Goal: Find contact information: Find contact information

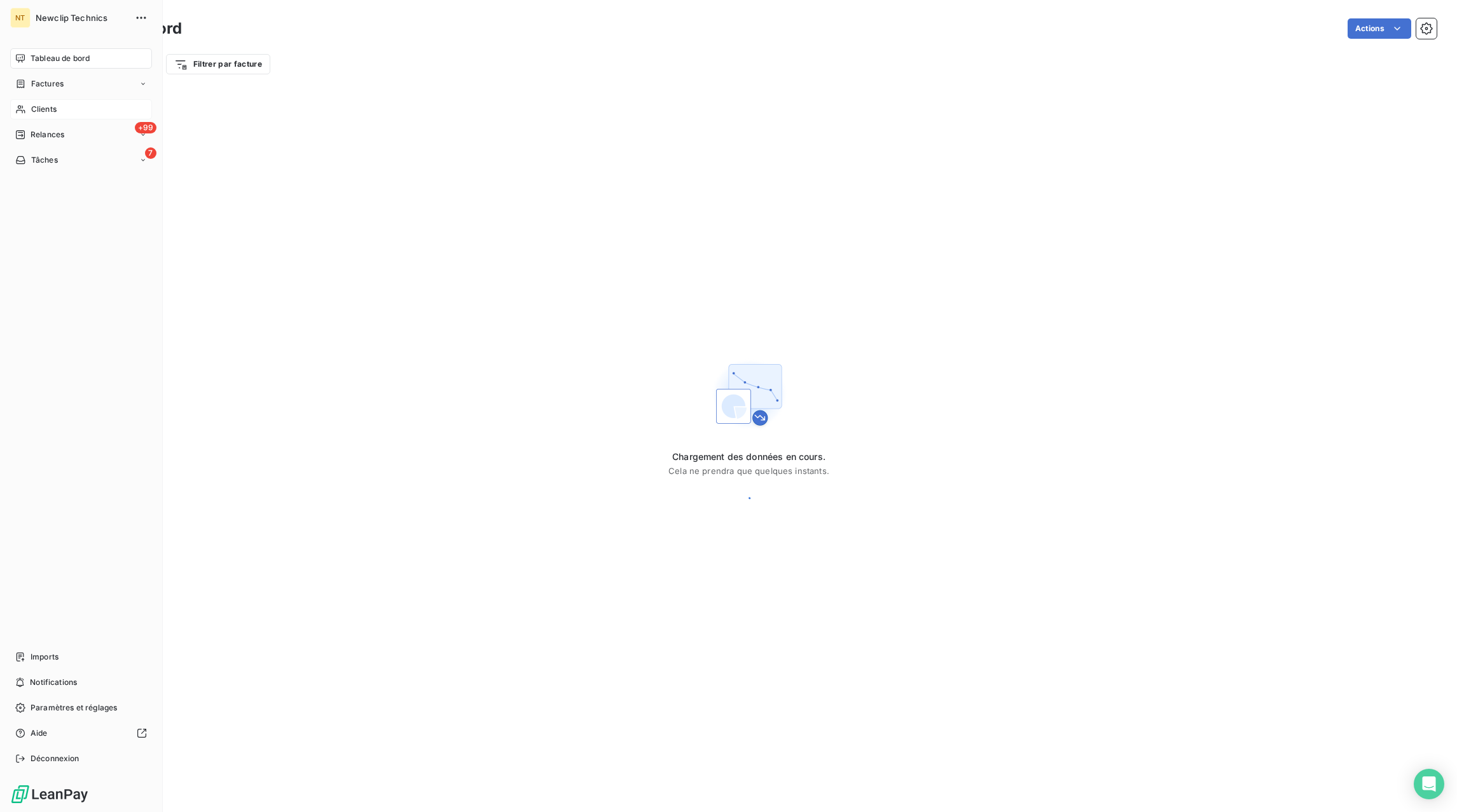
click at [49, 111] on span "Clients" at bounding box center [44, 109] width 26 height 11
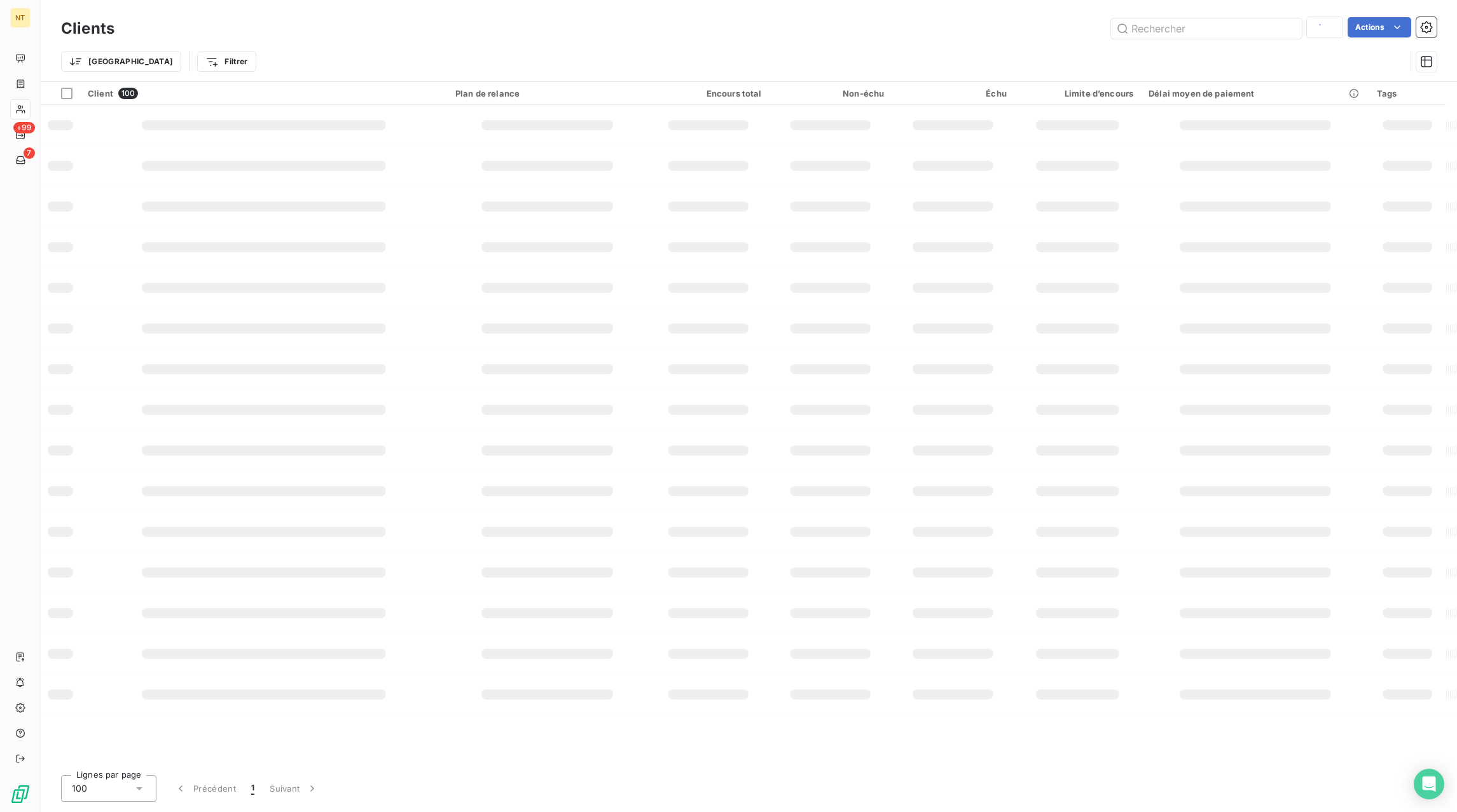
type input "naza"
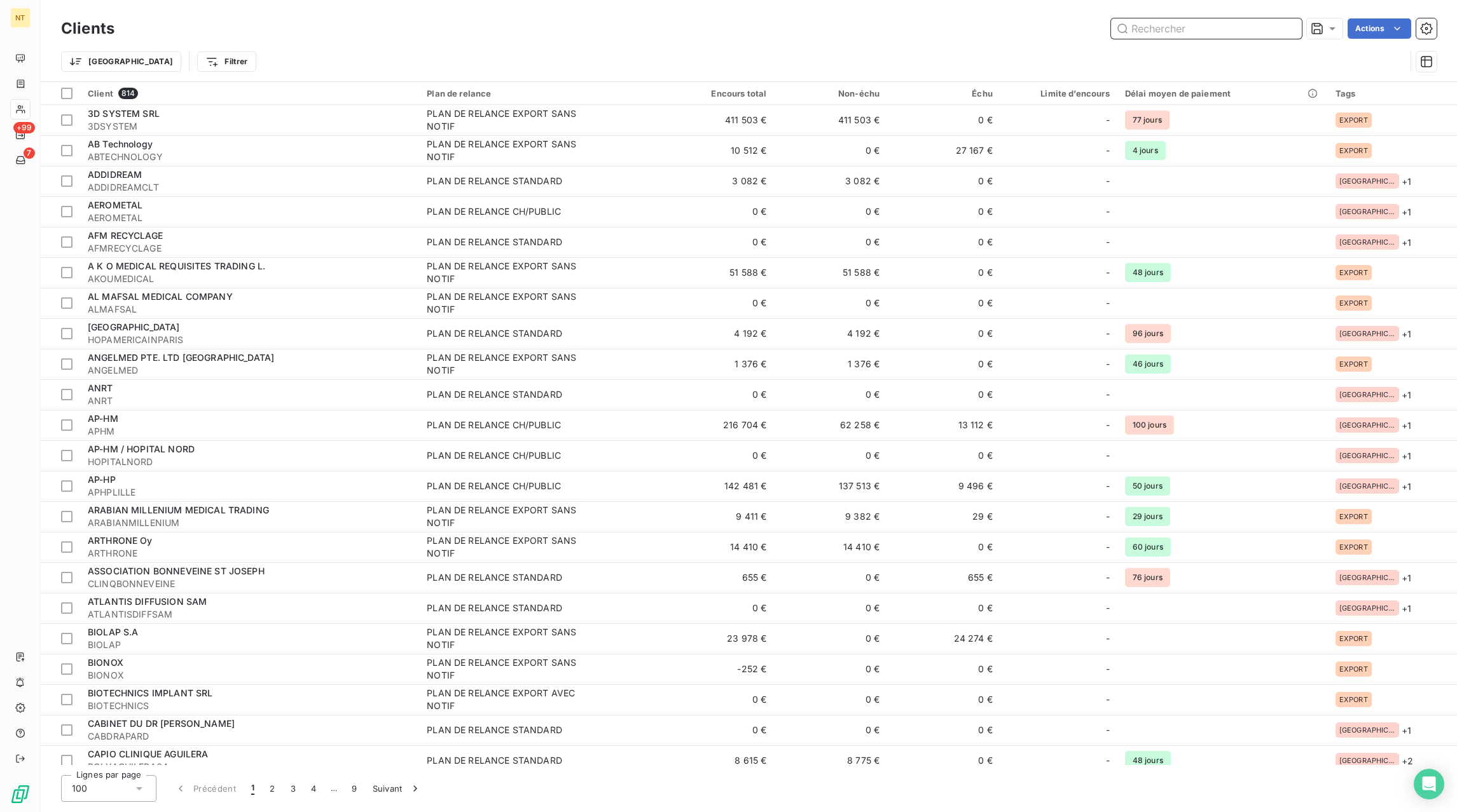
click at [1211, 27] on input "text" at bounding box center [1206, 27] width 191 height 20
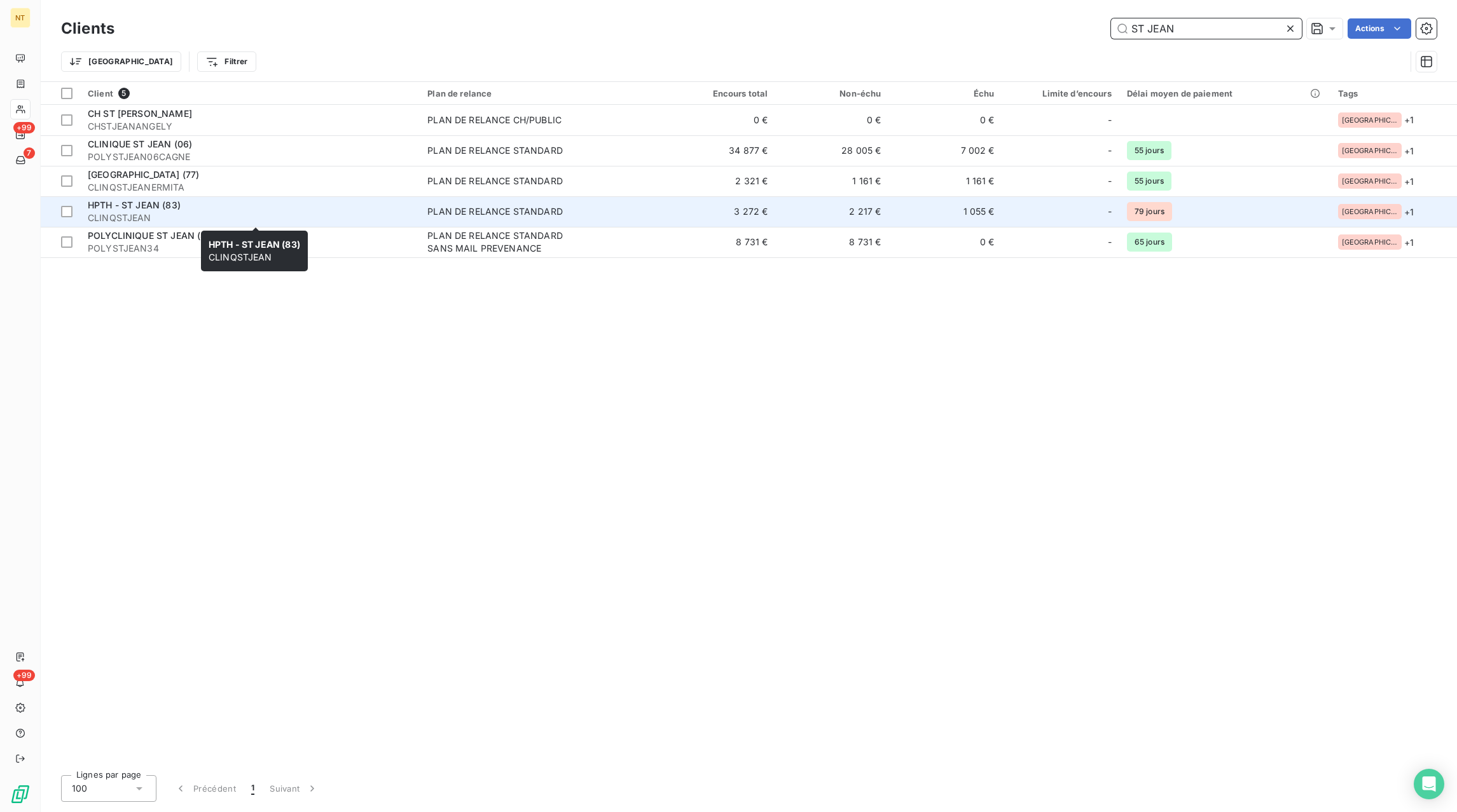
type input "ST JEAN"
click at [200, 207] on div "HPTH - ST JEAN (83)" at bounding box center [250, 205] width 324 height 12
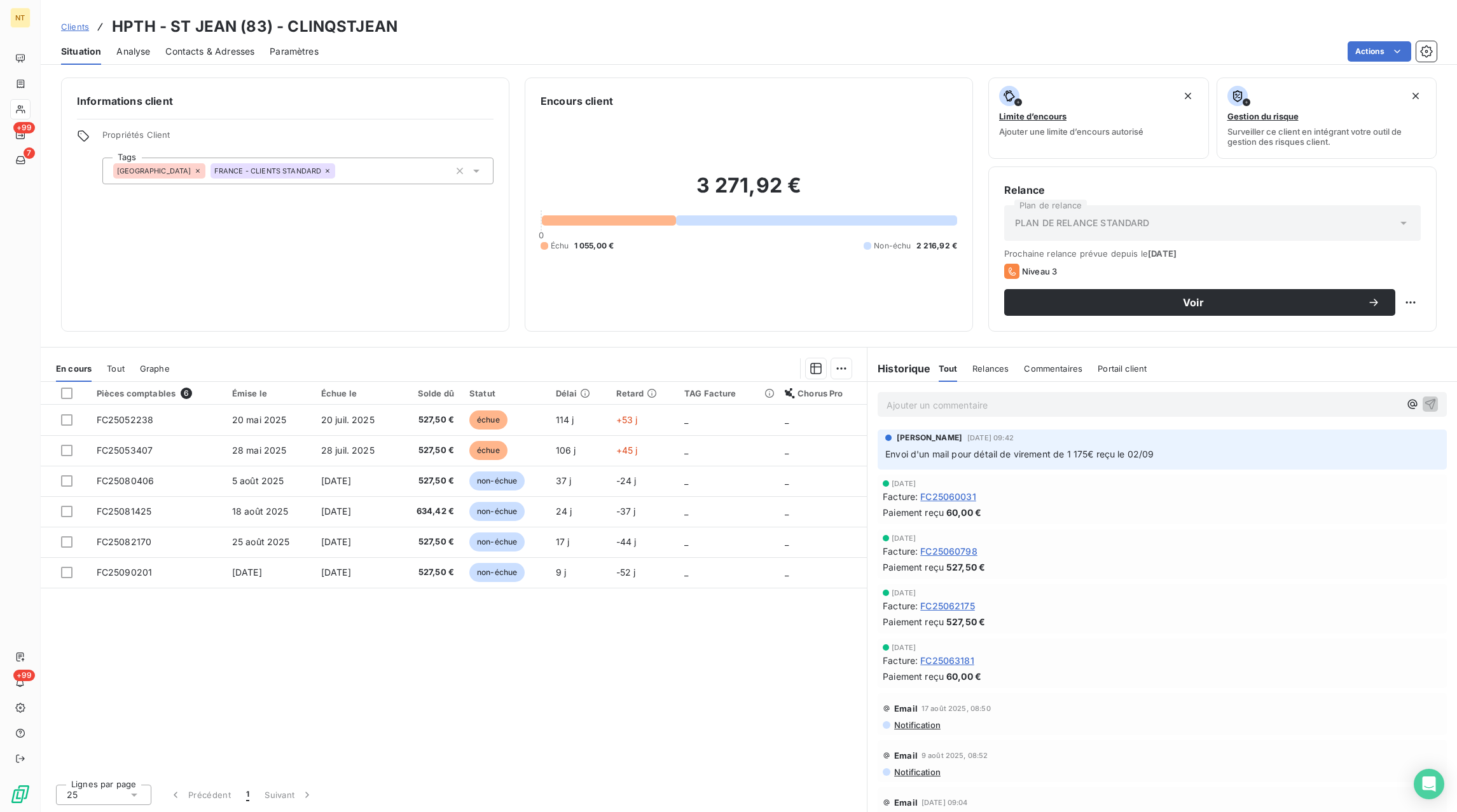
click at [196, 59] on div "Contacts & Adresses" at bounding box center [209, 51] width 89 height 27
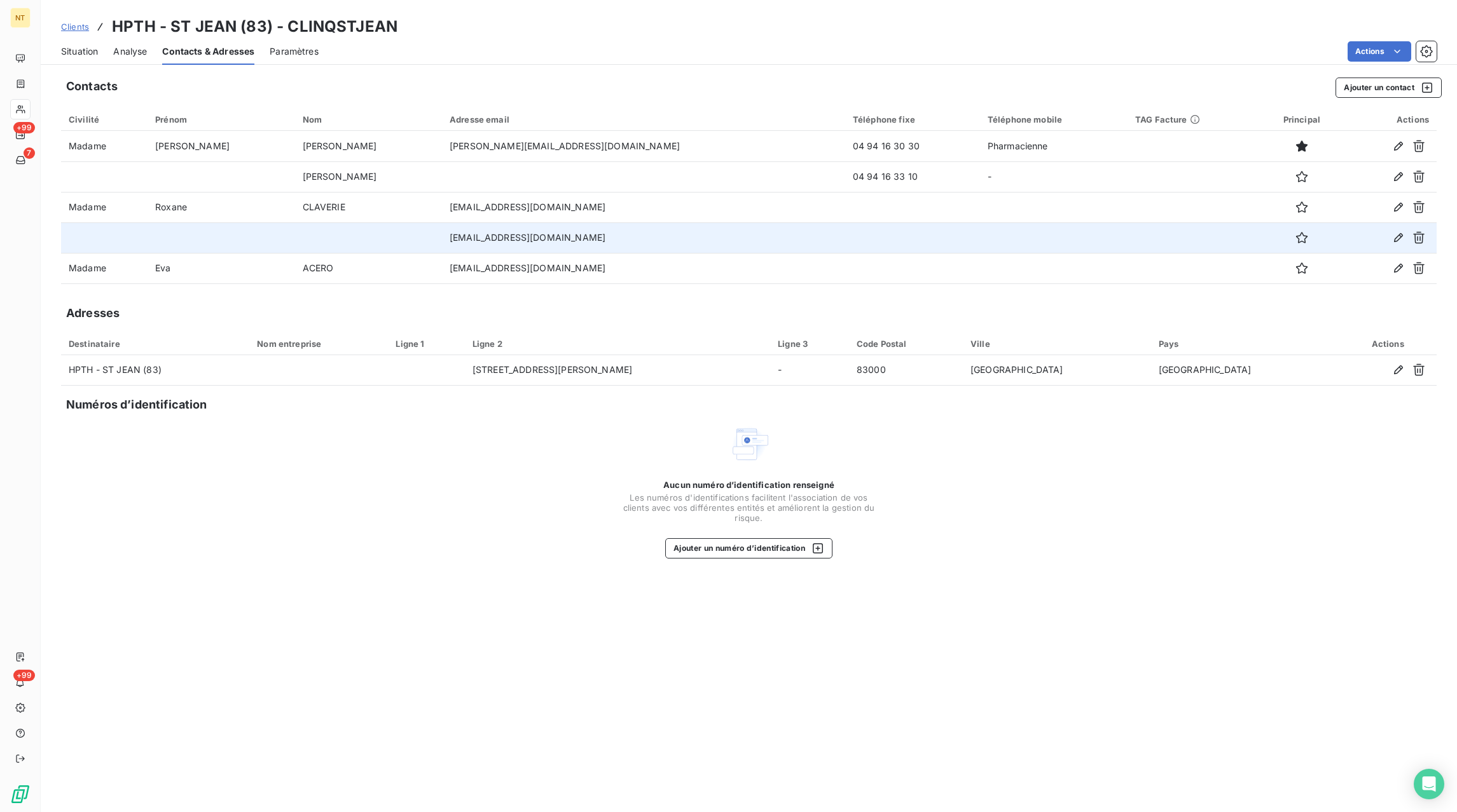
drag, startPoint x: 604, startPoint y: 241, endPoint x: 420, endPoint y: 244, distance: 184.0
click at [442, 244] on td "[EMAIL_ADDRESS][DOMAIN_NAME]" at bounding box center [643, 238] width 403 height 30
copy td "[EMAIL_ADDRESS][DOMAIN_NAME]"
